Goal: Task Accomplishment & Management: Complete application form

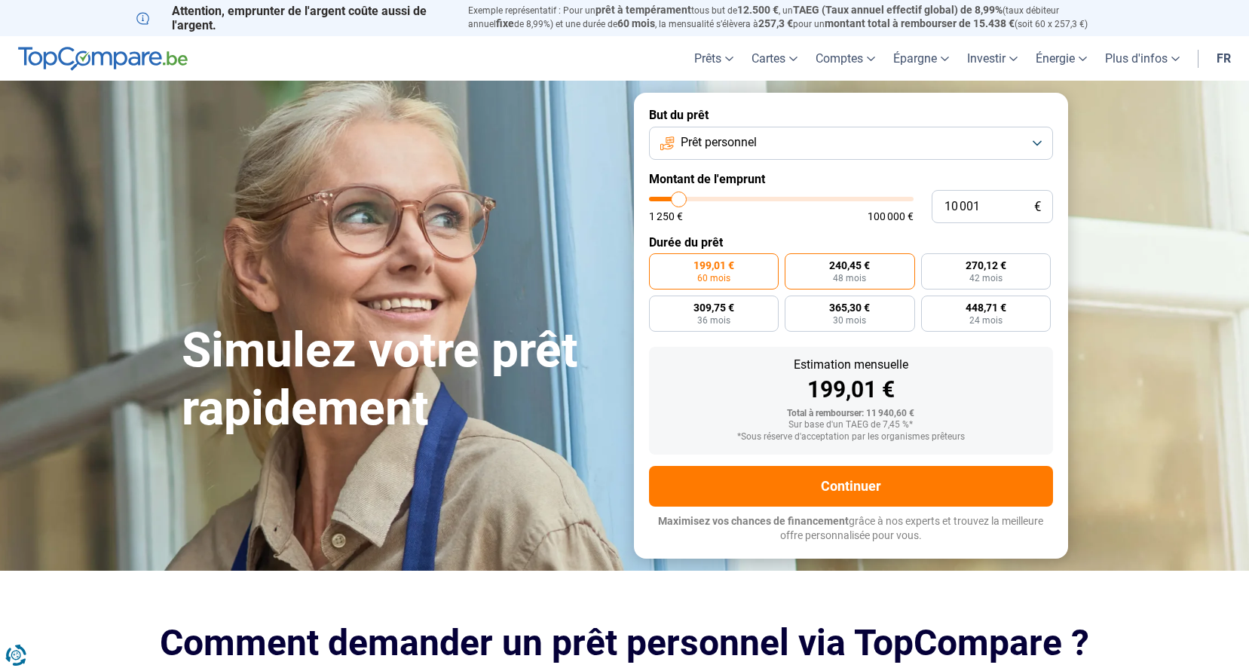
click at [849, 274] on span "48 mois" at bounding box center [849, 278] width 33 height 9
click at [794, 263] on input "240,45 € 48 mois" at bounding box center [789, 258] width 10 height 10
radio input "true"
click at [1030, 148] on button "Prêt personnel" at bounding box center [851, 143] width 404 height 33
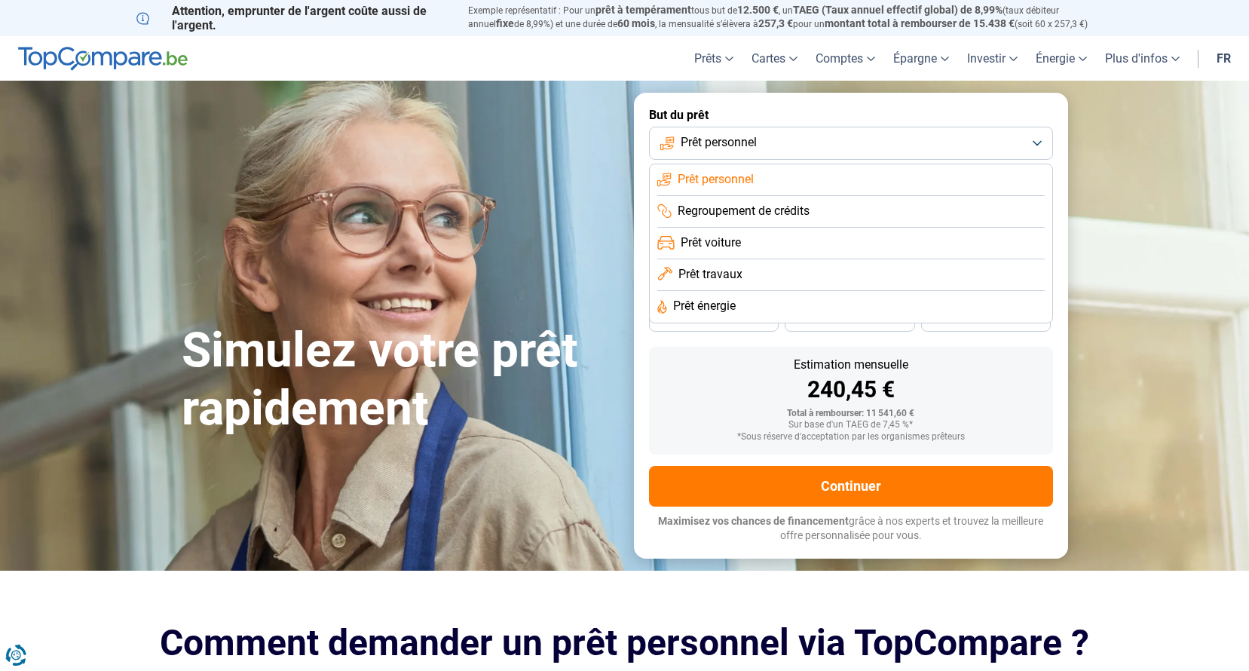
click at [797, 214] on span "Regroupement de crédits" at bounding box center [743, 211] width 132 height 17
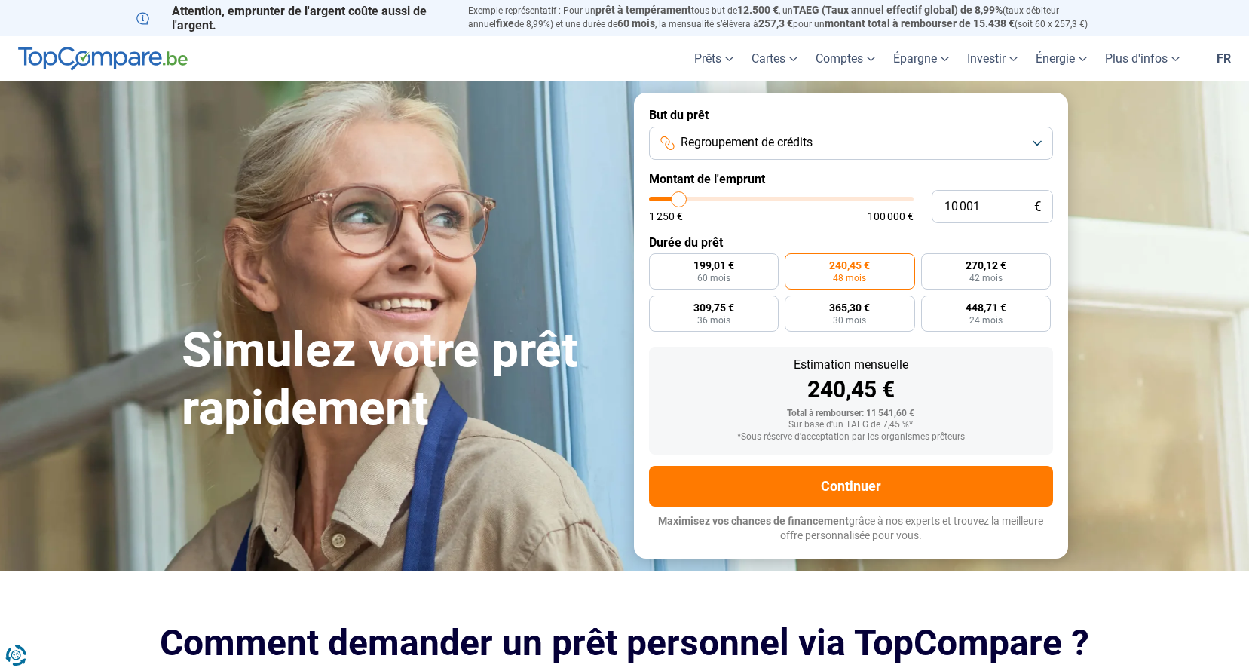
click at [1042, 142] on button "Regroupement de crédits" at bounding box center [851, 143] width 404 height 33
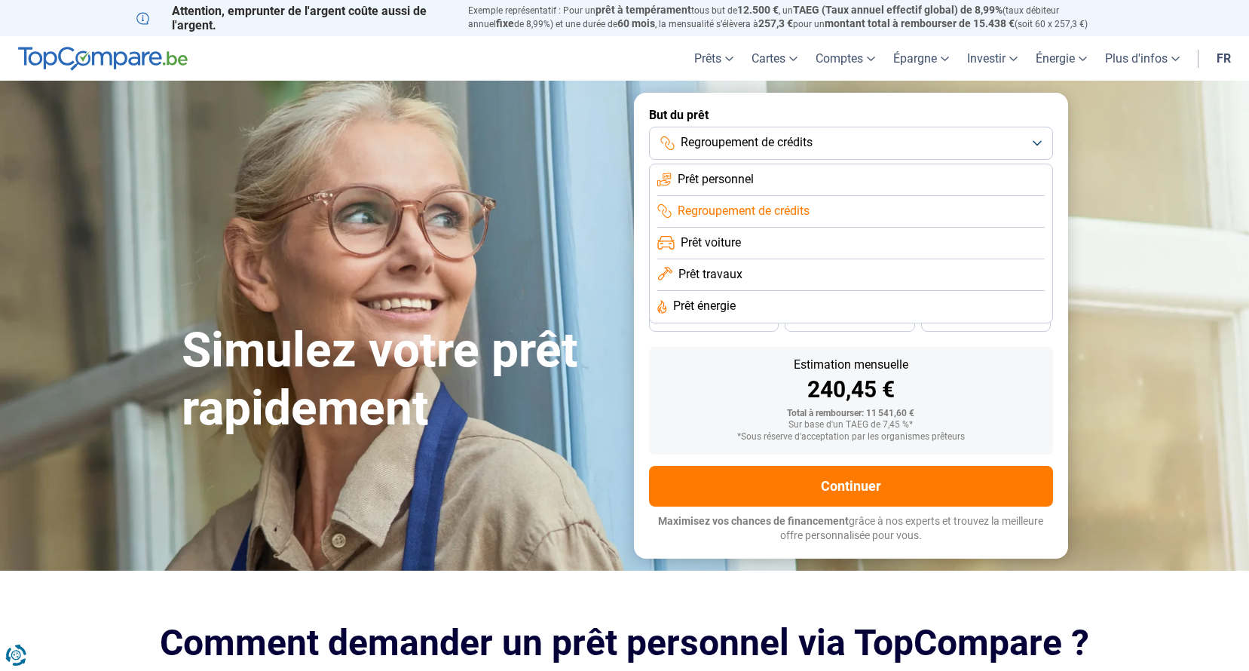
click at [732, 240] on span "Prêt voiture" at bounding box center [710, 242] width 60 height 17
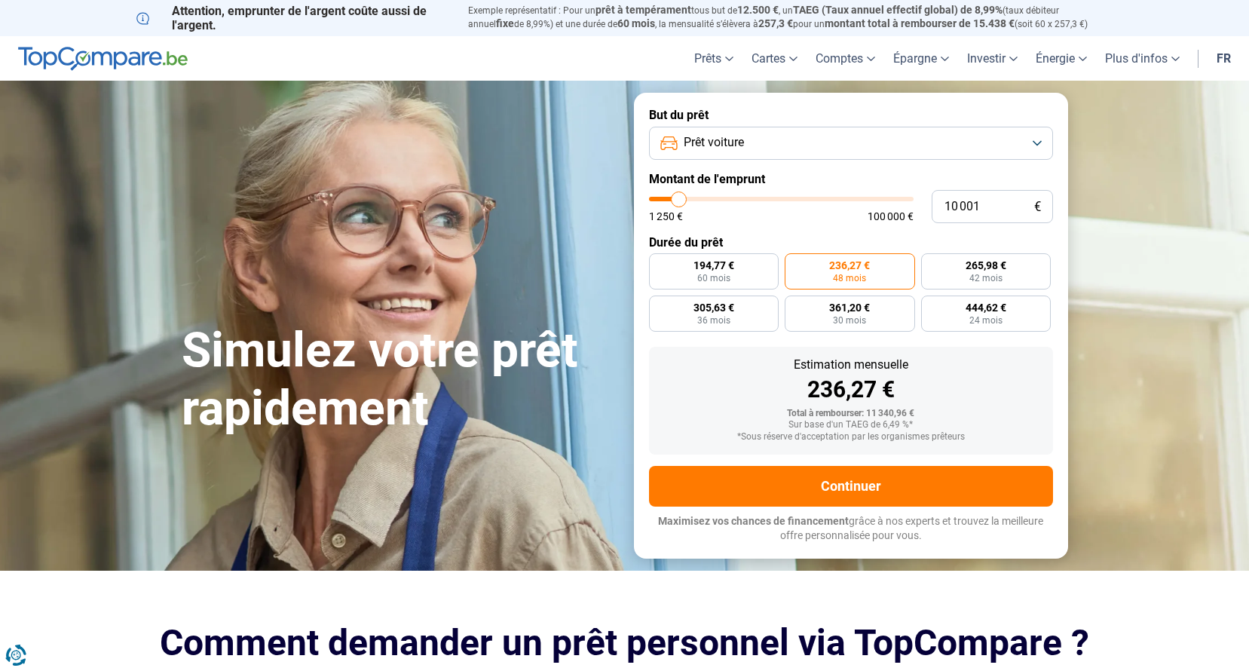
click at [1017, 148] on button "Prêt voiture" at bounding box center [851, 143] width 404 height 33
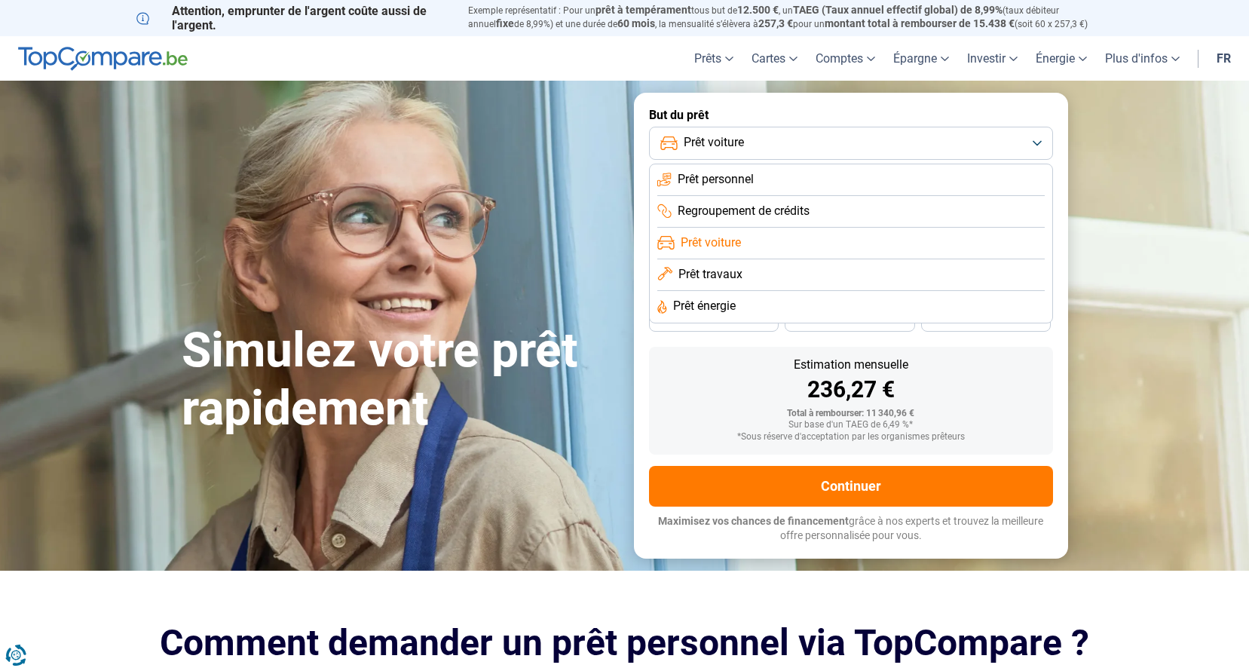
click at [734, 279] on span "Prêt travaux" at bounding box center [710, 274] width 64 height 17
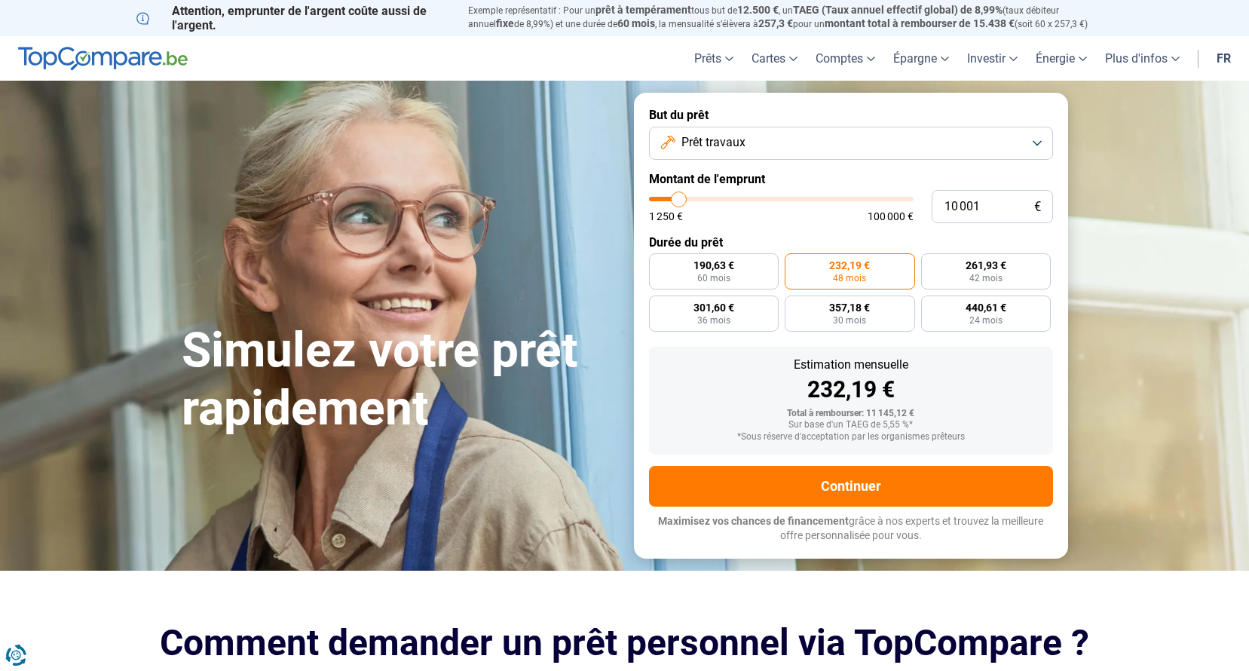
type input "42 000"
type input "42000"
click at [759, 199] on input "range" at bounding box center [781, 199] width 265 height 5
radio input "false"
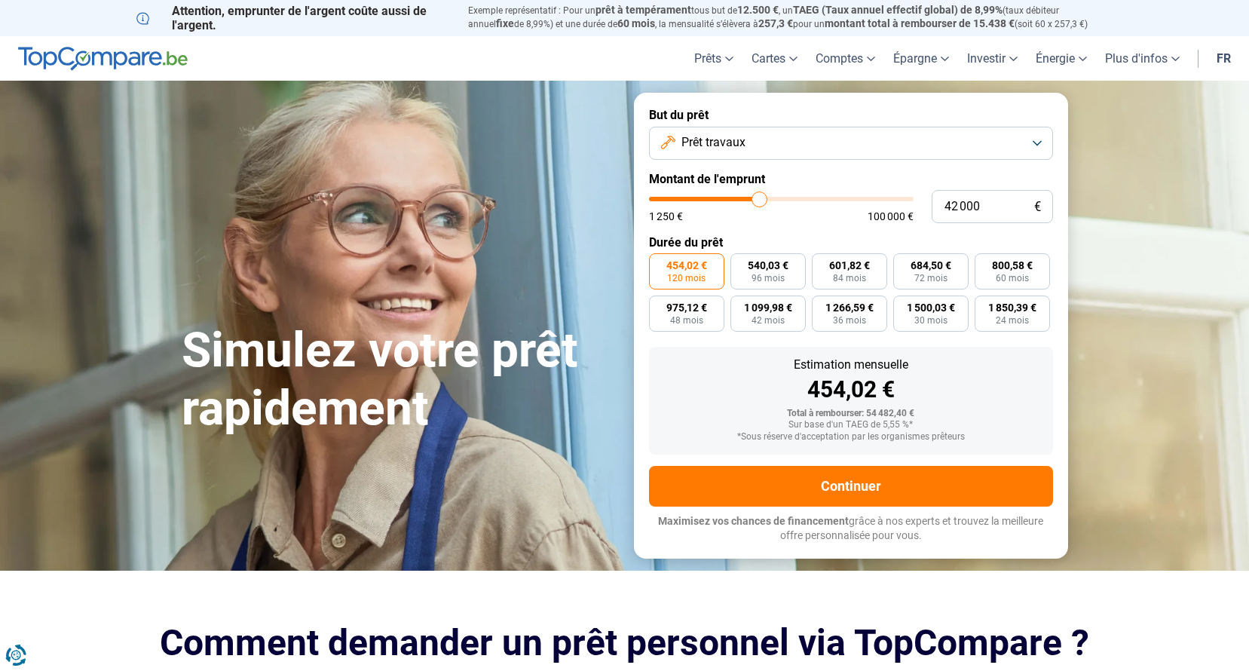
type input "40 750"
type input "40750"
type input "38 750"
type input "38750"
type input "38 000"
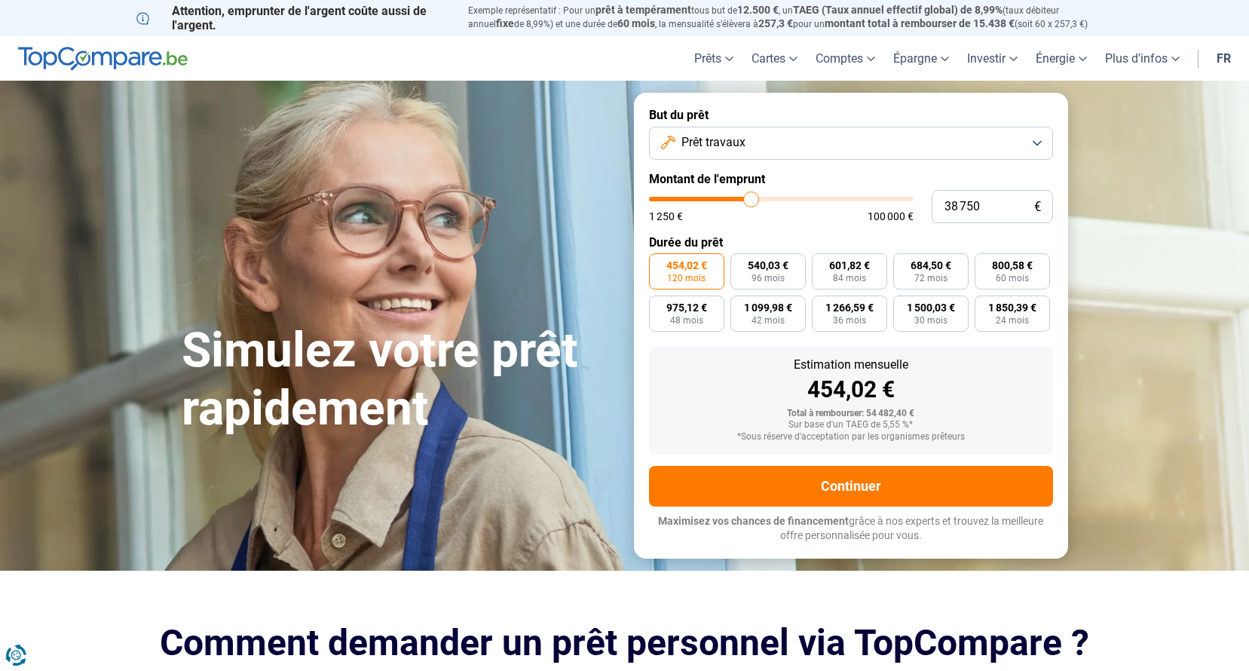
type input "38000"
type input "36 500"
type input "36500"
type input "35 250"
type input "35250"
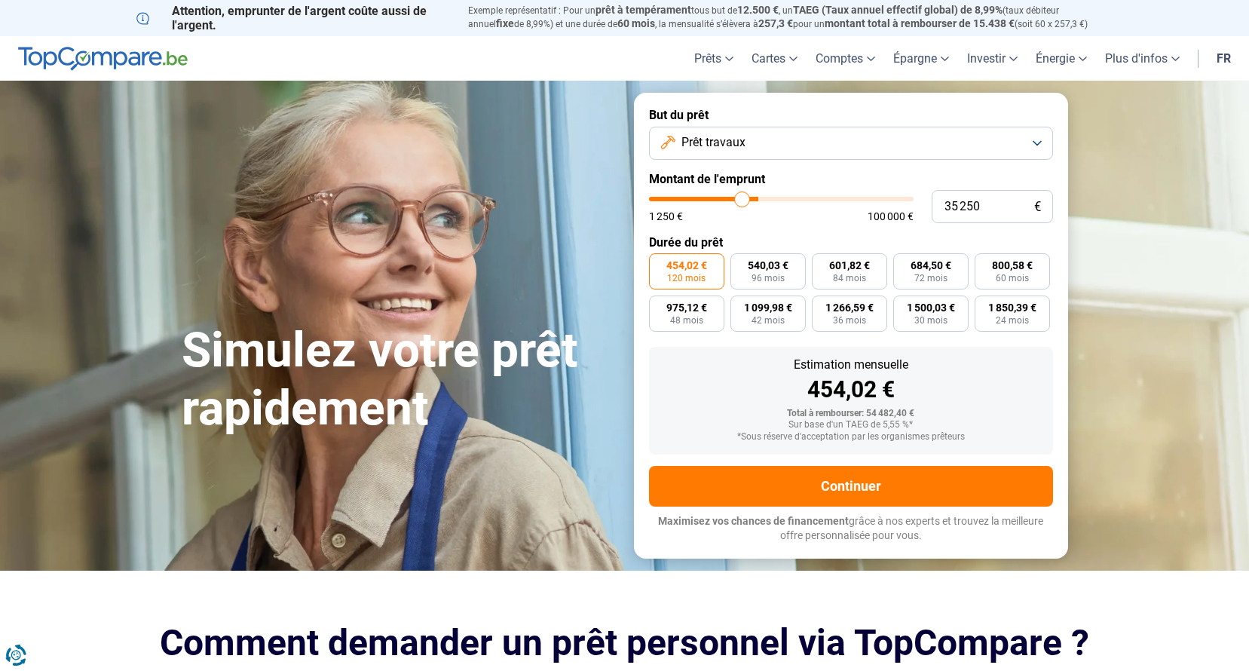
type input "33 750"
type input "33750"
type input "32 750"
drag, startPoint x: 757, startPoint y: 202, endPoint x: 736, endPoint y: 201, distance: 20.4
type input "32750"
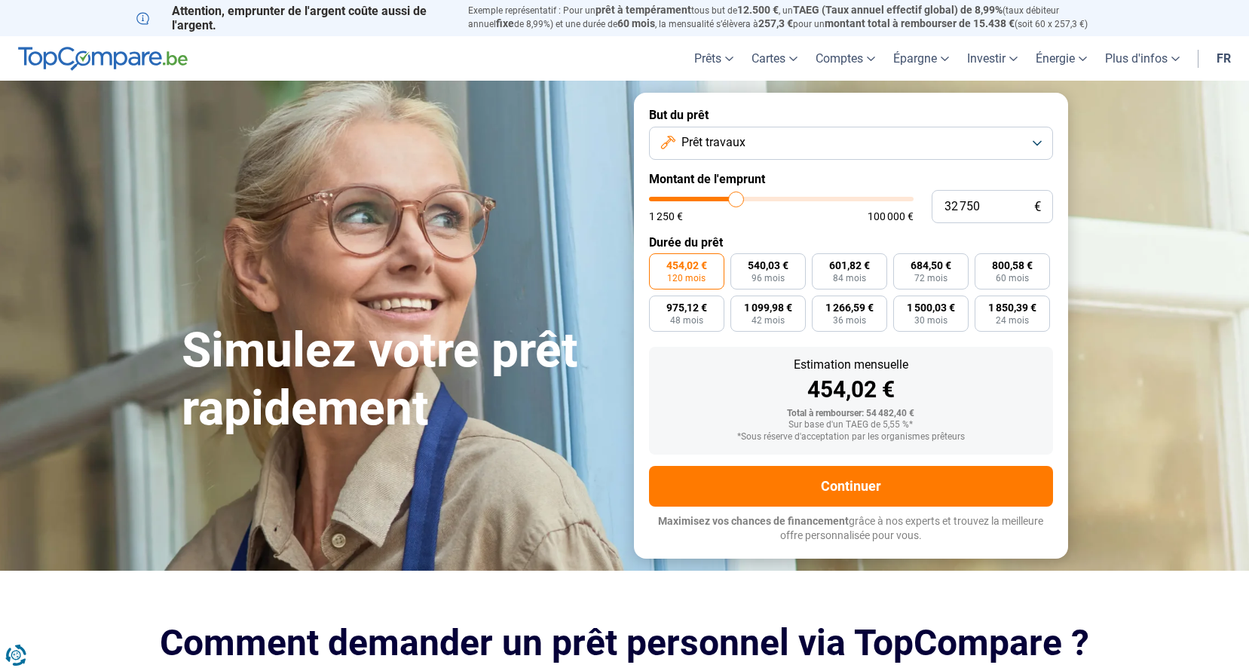
click at [736, 201] on input "range" at bounding box center [781, 199] width 265 height 5
type input "32 000"
type input "32000"
type input "26 500"
type input "26500"
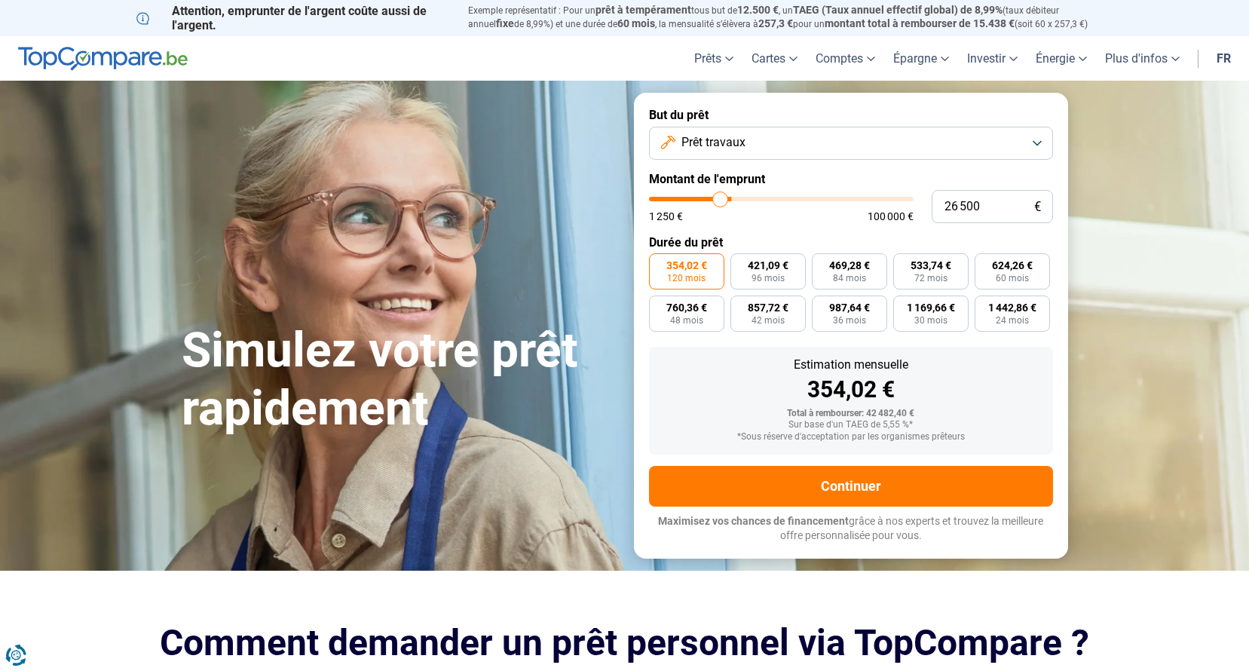
type input "25 750"
type input "25750"
type input "23 500"
type input "23500"
type input "22 750"
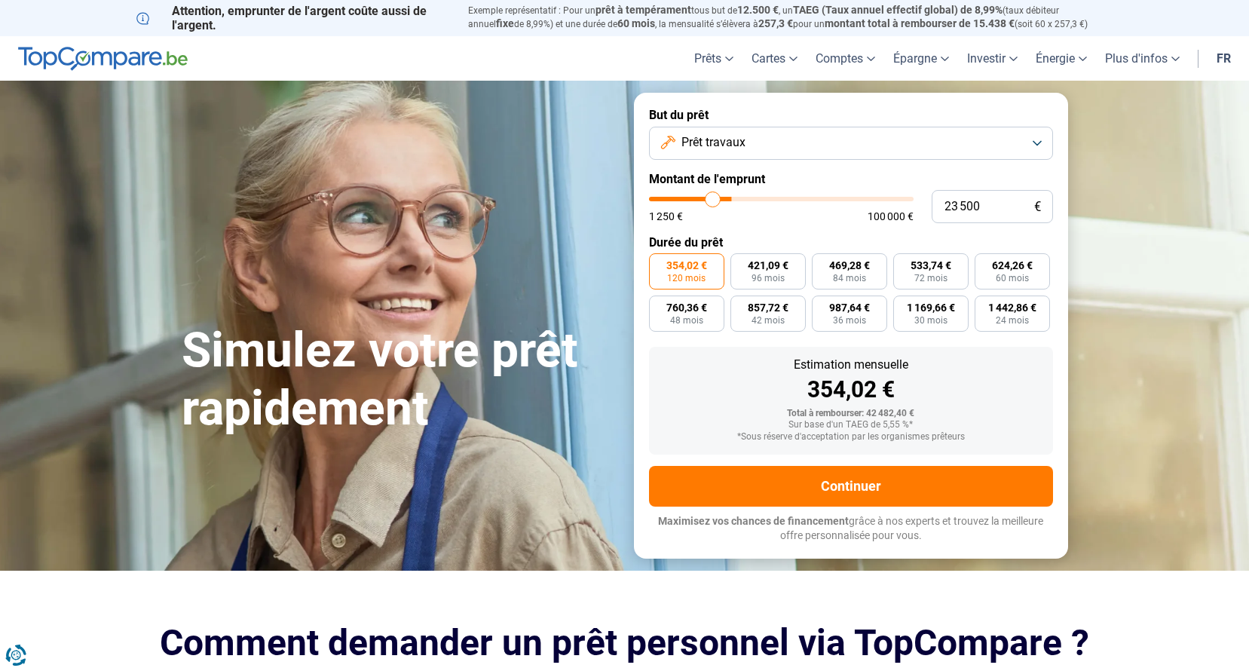
type input "22750"
type input "22 000"
type input "22000"
type input "21 750"
type input "21750"
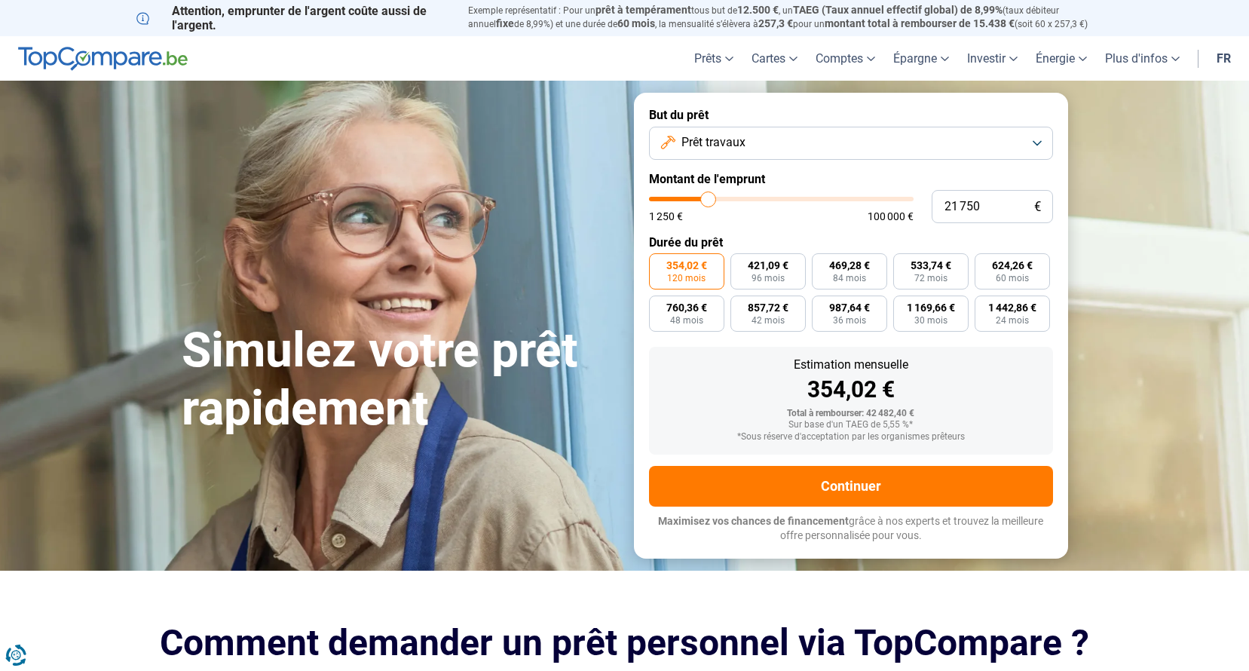
type input "21 250"
type input "21250"
type input "20 750"
type input "20750"
type input "20 250"
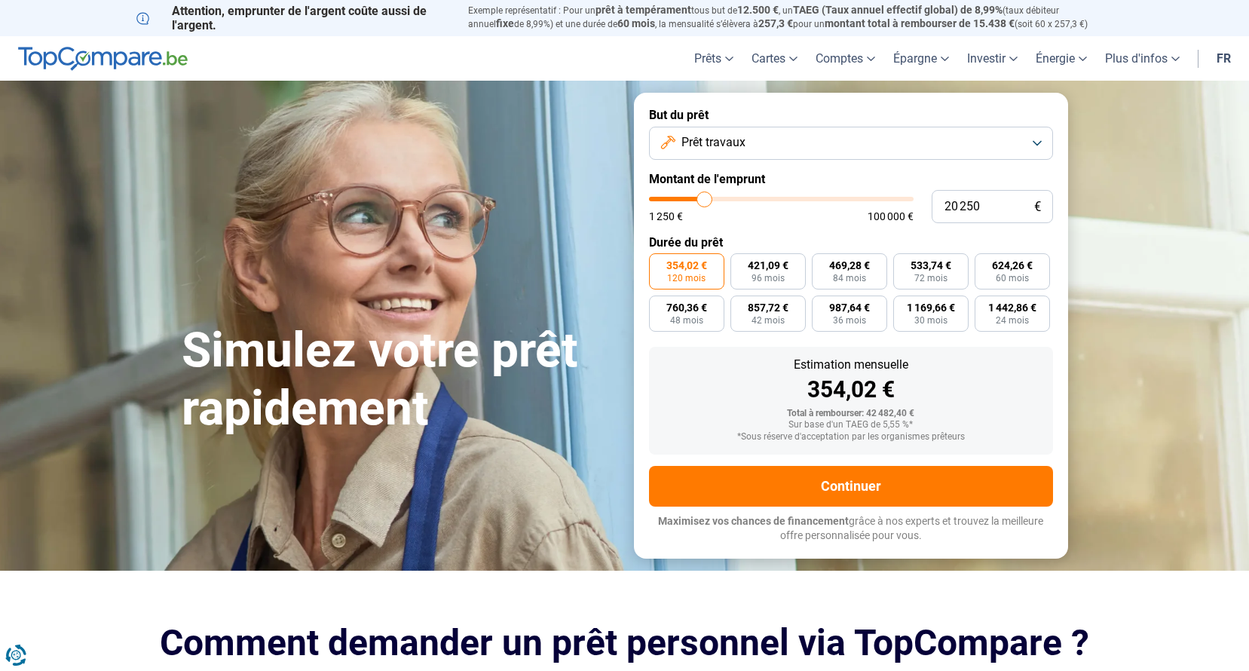
drag, startPoint x: 736, startPoint y: 201, endPoint x: 705, endPoint y: 200, distance: 31.7
type input "20250"
click at [705, 200] on input "range" at bounding box center [781, 199] width 265 height 5
click at [763, 150] on button "Prêt travaux" at bounding box center [851, 143] width 404 height 33
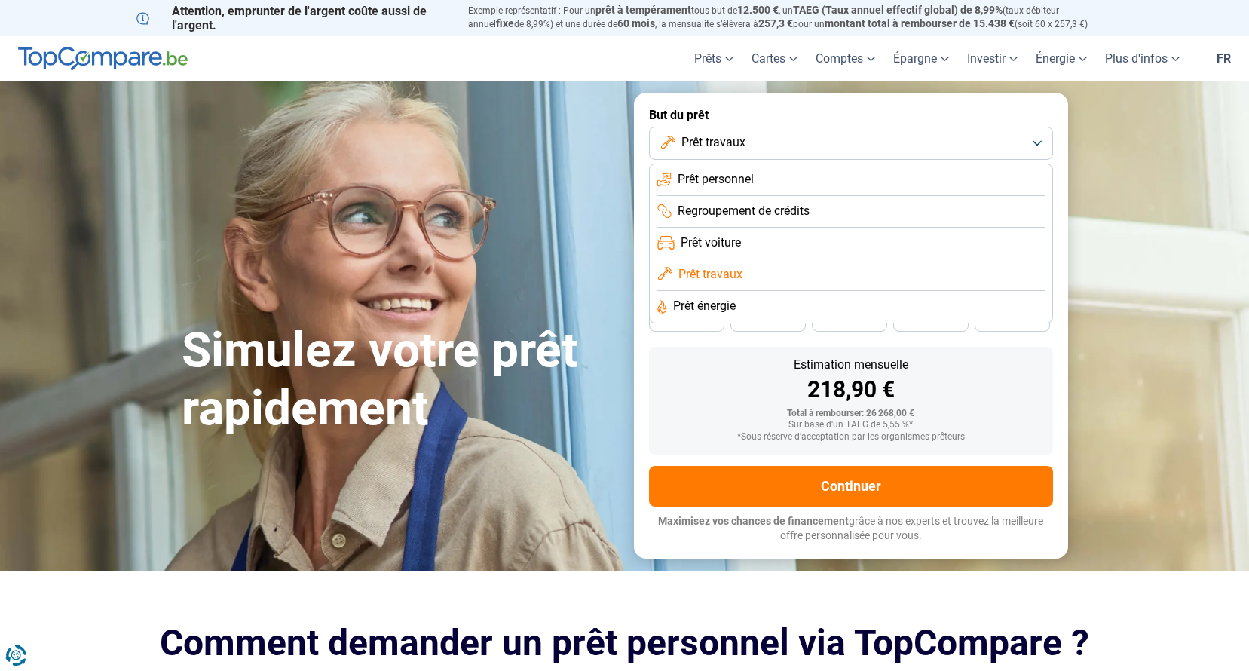
click at [718, 179] on span "Prêt personnel" at bounding box center [715, 179] width 76 height 17
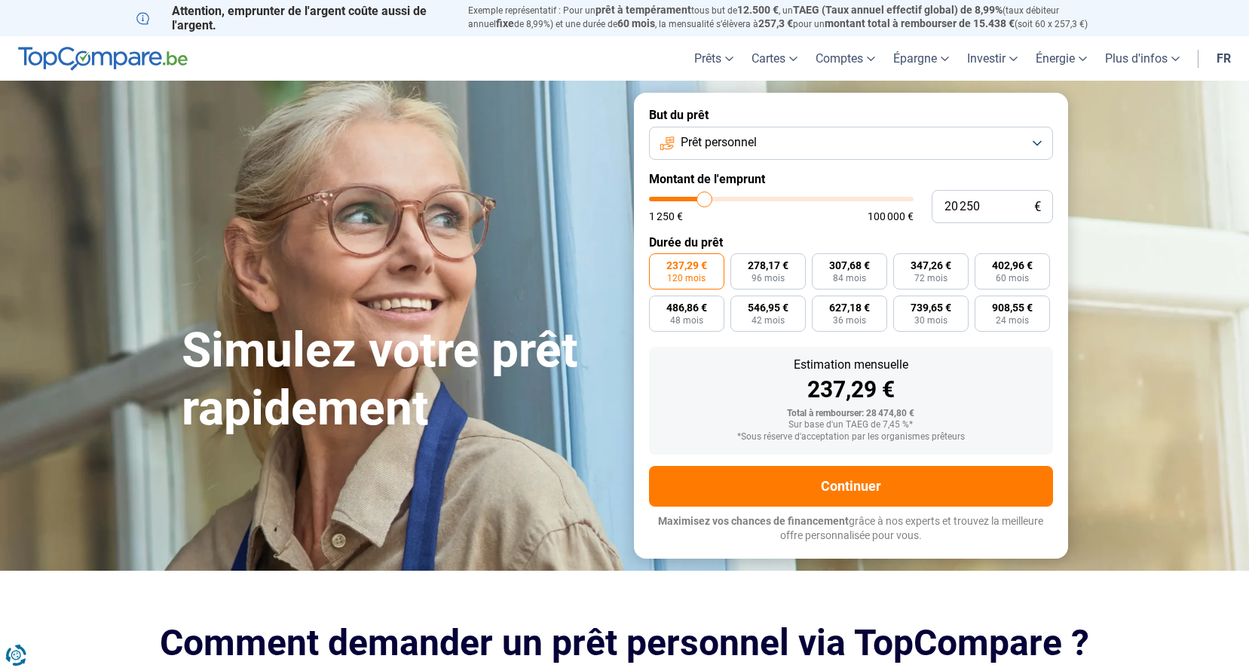
type input "15 500"
type input "15500"
click at [693, 199] on input "range" at bounding box center [781, 199] width 265 height 5
radio input "true"
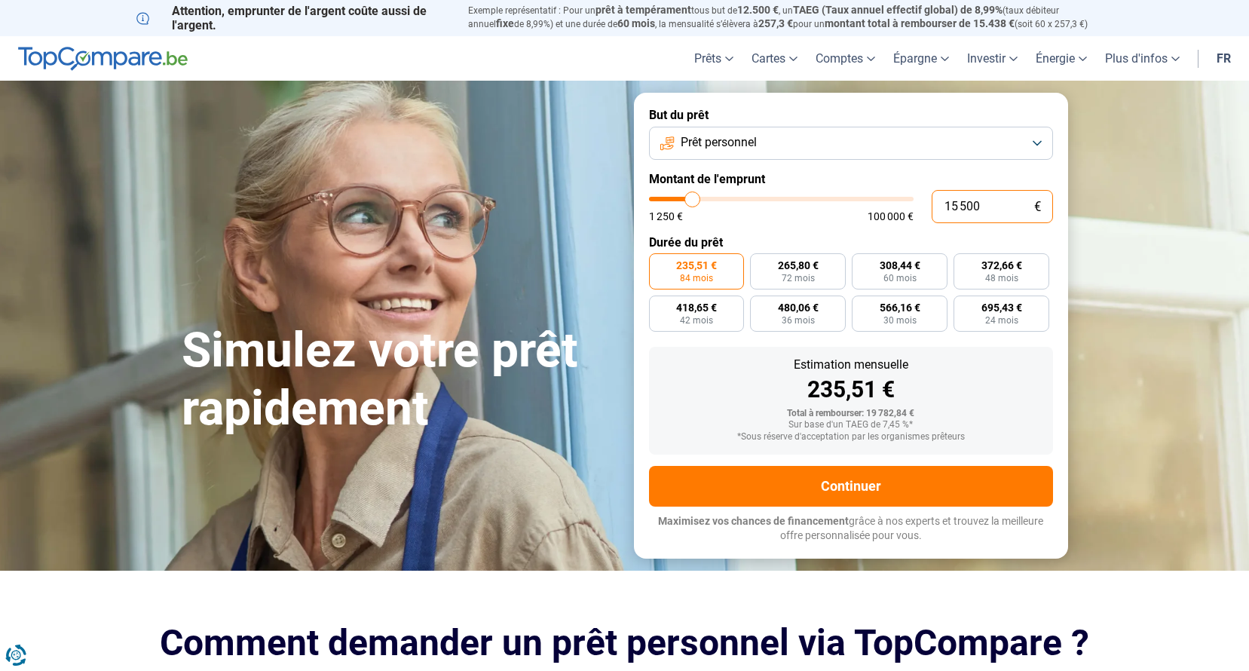
drag, startPoint x: 988, startPoint y: 211, endPoint x: 930, endPoint y: 206, distance: 58.2
click at [930, 206] on div "15 500 € 1 250 € 100 000 €" at bounding box center [851, 206] width 404 height 33
type input "2"
type input "1250"
type input "20"
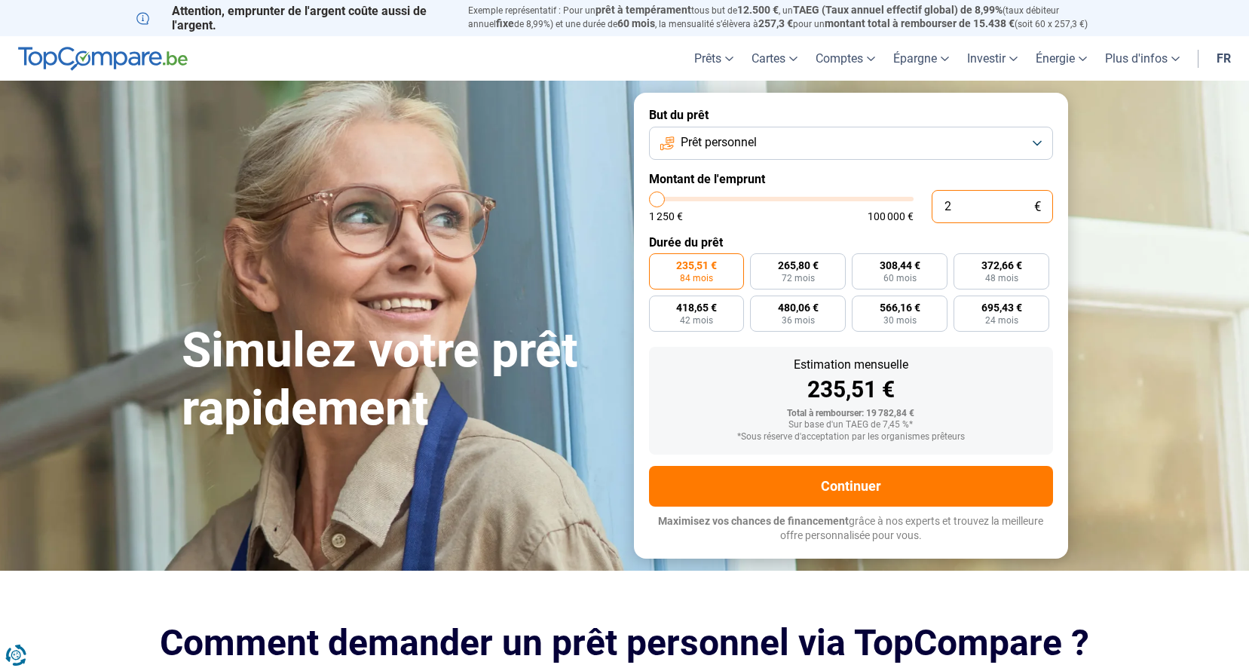
type input "1250"
type input "200"
type input "1250"
type input "2 000"
type input "2000"
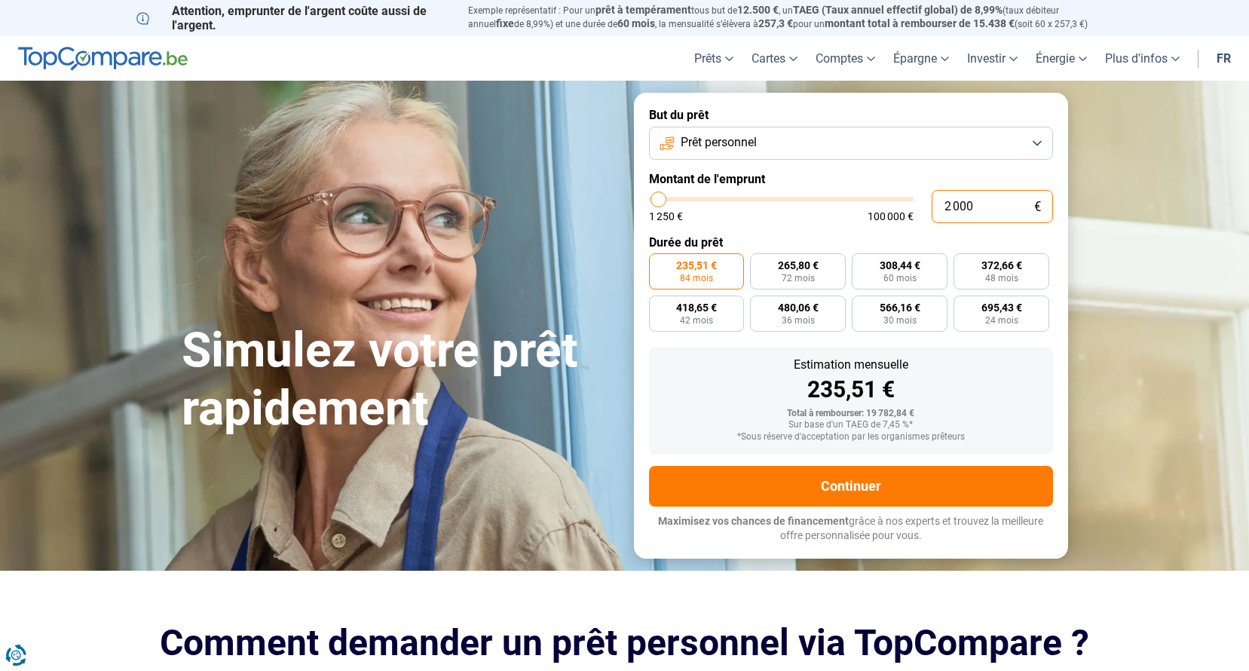
type input "20 000"
type input "20000"
drag, startPoint x: 981, startPoint y: 206, endPoint x: 831, endPoint y: 206, distance: 150.0
click at [831, 206] on div "20 000 € 1 250 € 100 000 €" at bounding box center [851, 206] width 404 height 33
type input "1"
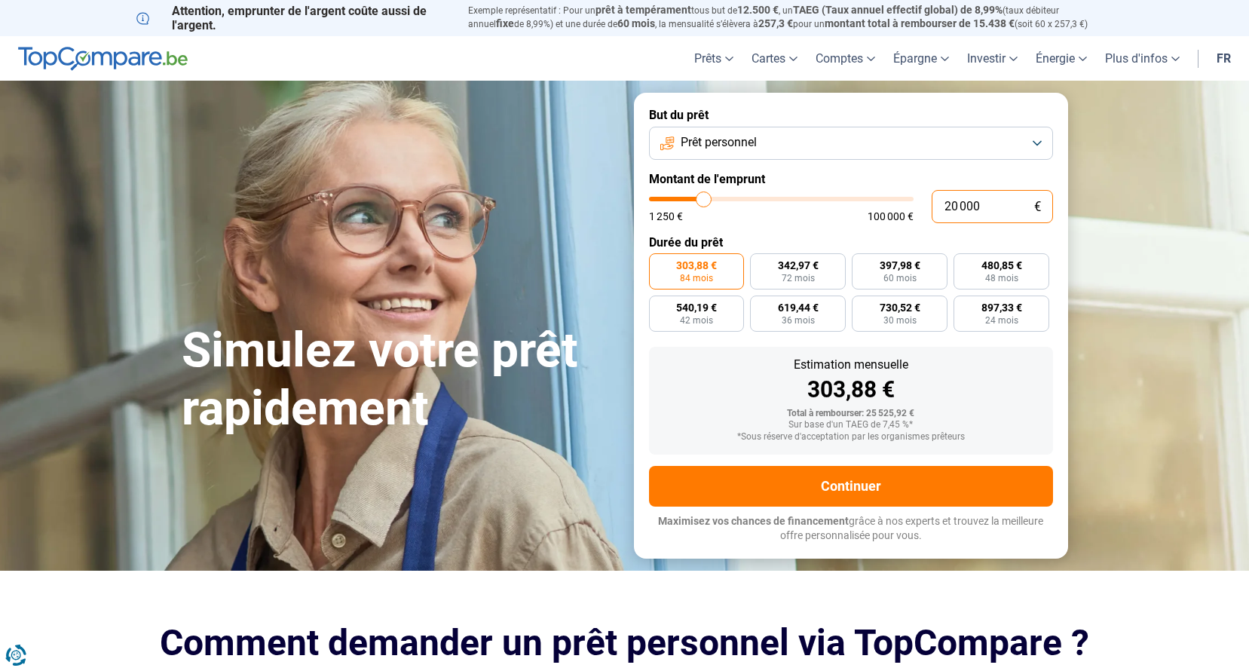
type input "1250"
type input "15"
type input "1250"
type input "150"
type input "1250"
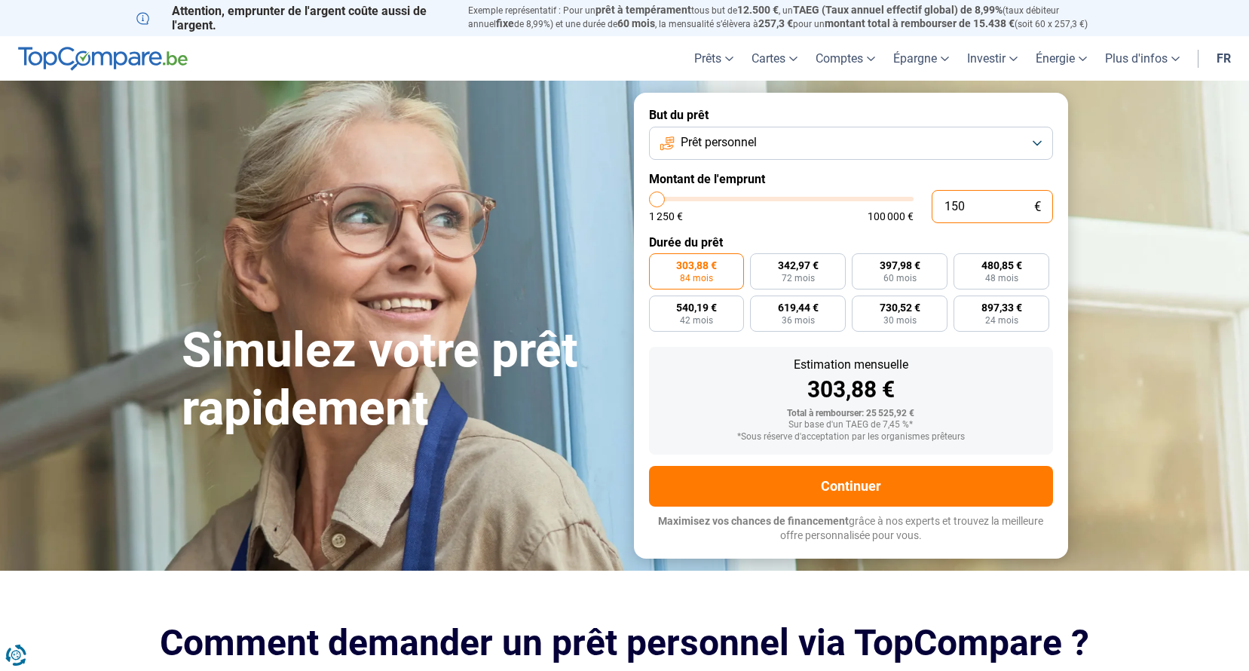
type input "1 500"
type input "1500"
type input "15 000"
type input "15000"
radio input "true"
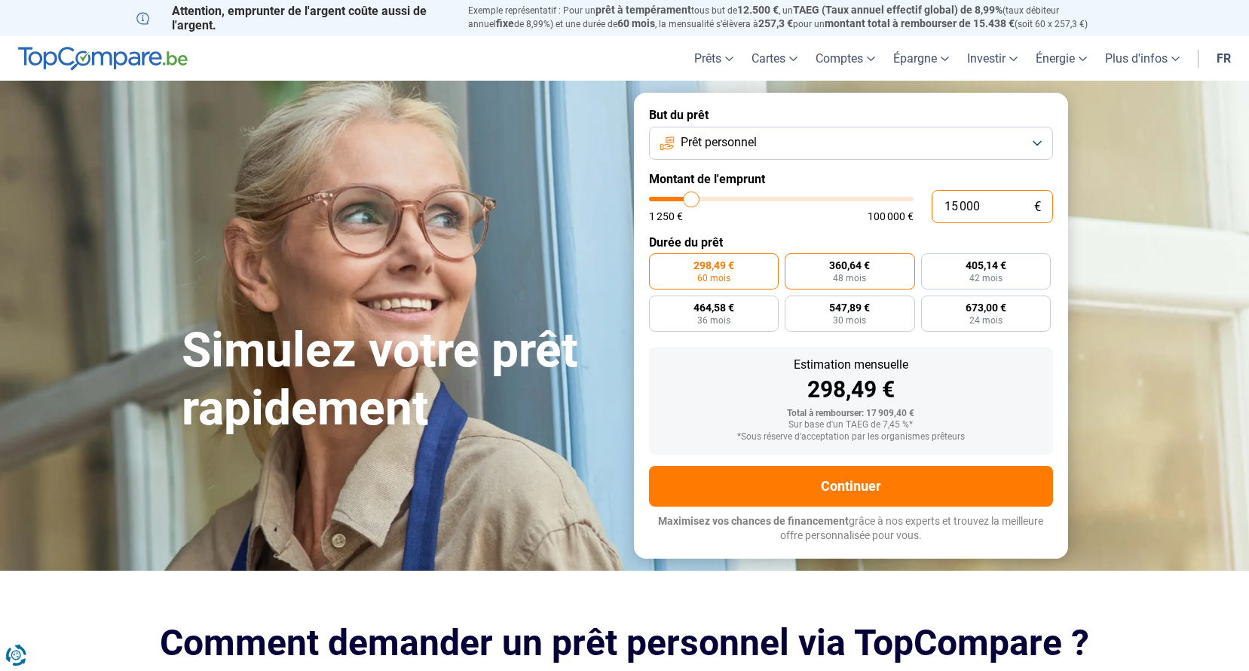
type input "15 000"
click at [850, 272] on label "360,64 € 48 mois" at bounding box center [849, 271] width 130 height 36
click at [794, 263] on input "360,64 € 48 mois" at bounding box center [789, 258] width 10 height 10
radio input "true"
click at [732, 271] on label "298,49 € 60 mois" at bounding box center [714, 271] width 130 height 36
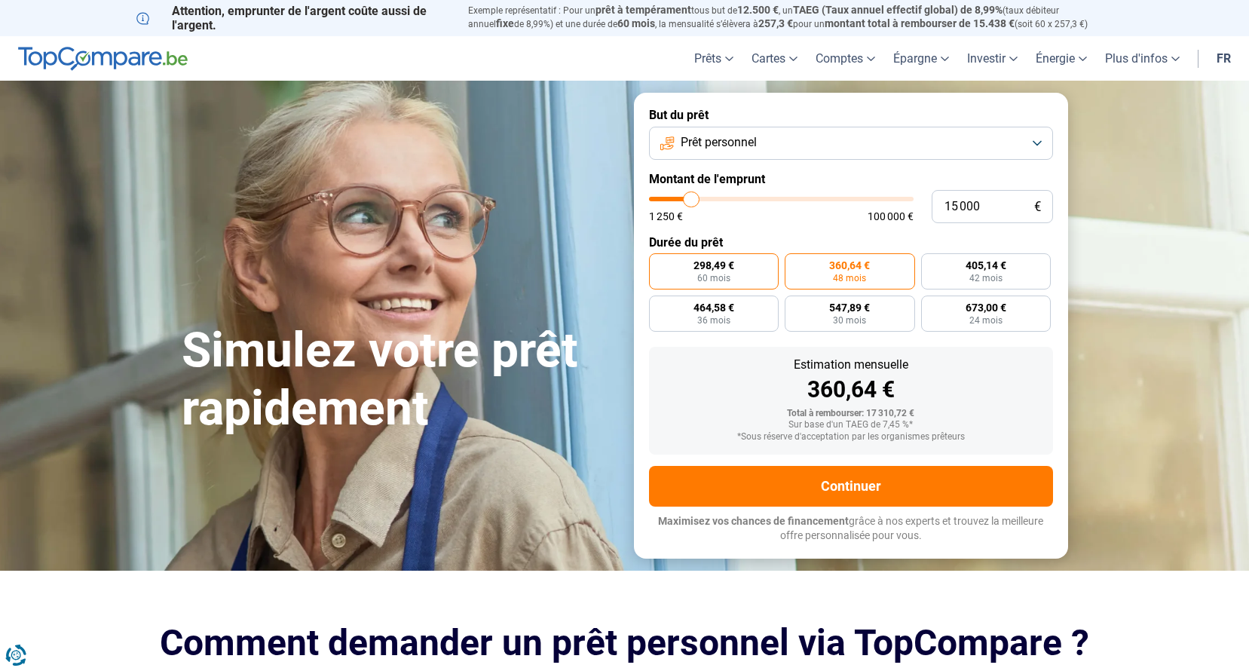
click at [659, 263] on input "298,49 € 60 mois" at bounding box center [654, 258] width 10 height 10
radio input "true"
